Goal: Task Accomplishment & Management: Complete application form

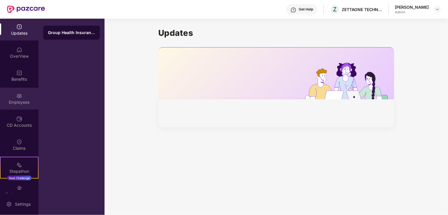
click at [14, 100] on div "Employees" at bounding box center [19, 103] width 39 height 6
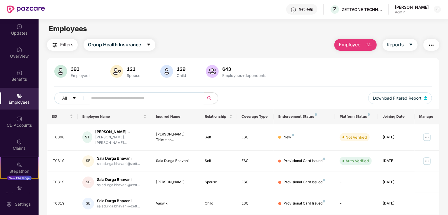
click at [132, 98] on input "text" at bounding box center [143, 98] width 105 height 9
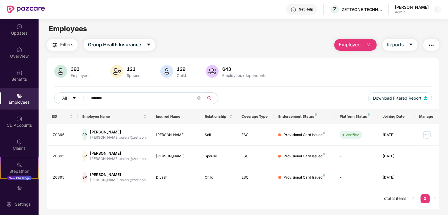
type input "*******"
click at [371, 47] on img "button" at bounding box center [368, 45] width 7 height 7
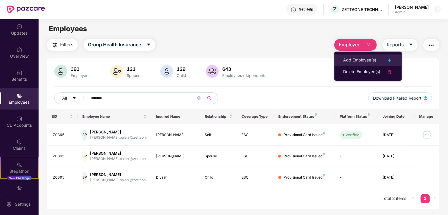
click at [352, 58] on div "Add Employee(s)" at bounding box center [359, 60] width 33 height 7
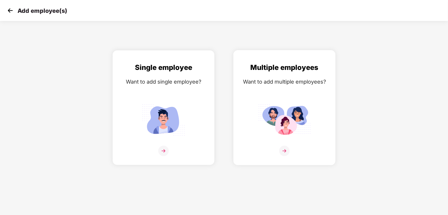
click at [284, 148] on img at bounding box center [284, 151] width 11 height 11
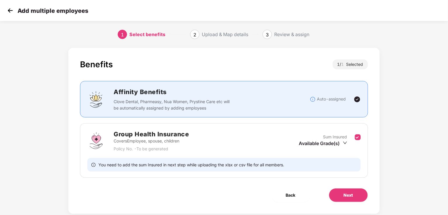
scroll to position [13, 0]
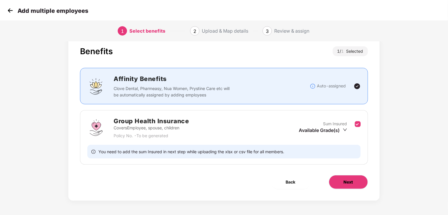
click at [350, 178] on button "Next" at bounding box center [348, 182] width 39 height 14
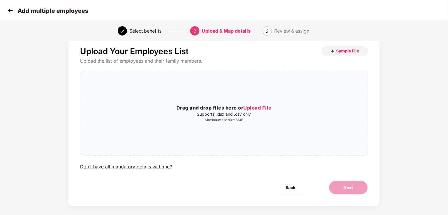
scroll to position [0, 0]
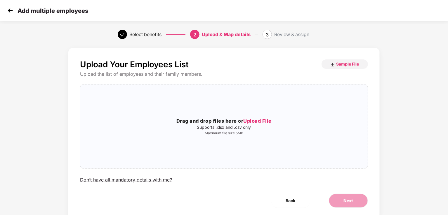
click at [11, 10] on img at bounding box center [10, 10] width 9 height 9
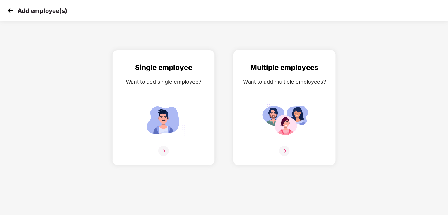
click at [285, 148] on img at bounding box center [284, 151] width 11 height 11
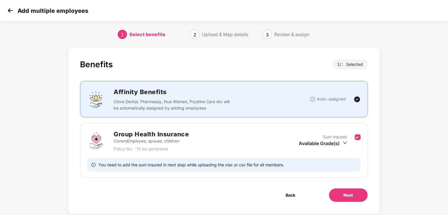
click at [239, 149] on div "Group Health Insurance Covers Employee, spouse, children Policy No. - To be gen…" at bounding box center [223, 141] width 273 height 23
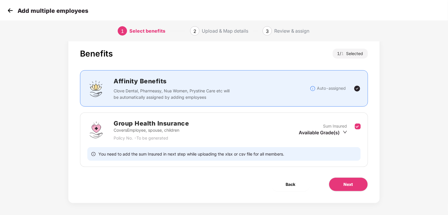
scroll to position [12, 0]
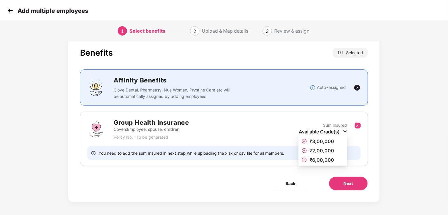
click at [345, 131] on icon "down" at bounding box center [345, 131] width 4 height 4
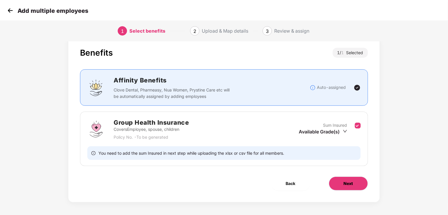
click at [342, 180] on button "Next" at bounding box center [348, 184] width 39 height 14
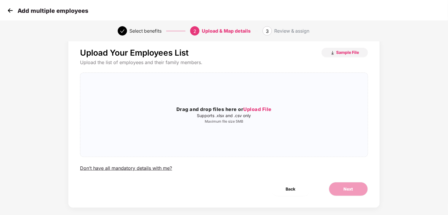
scroll to position [0, 0]
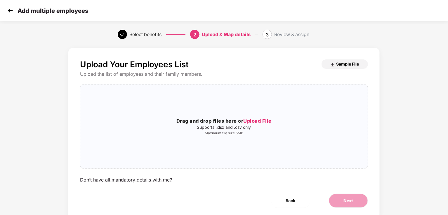
click at [337, 65] on span "Sample File" at bounding box center [347, 64] width 23 height 6
